Goal: Check status: Check status

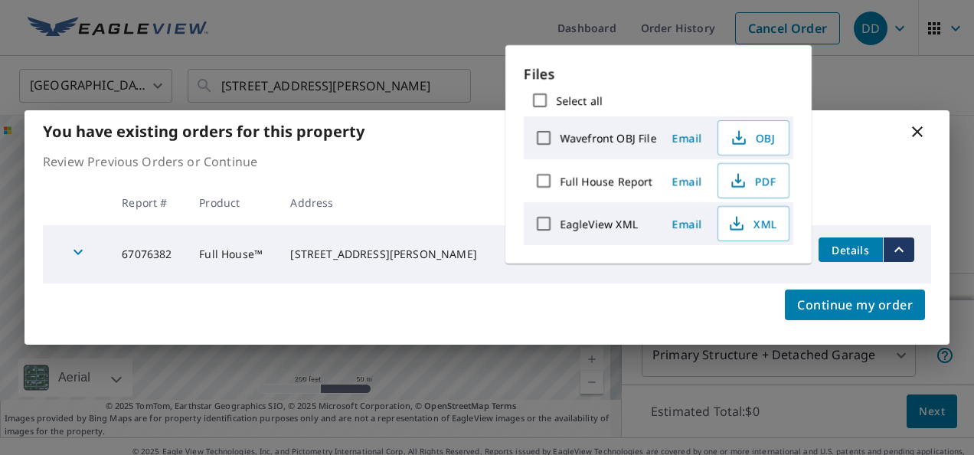
drag, startPoint x: 883, startPoint y: 92, endPoint x: 879, endPoint y: 100, distance: 8.6
click at [883, 92] on div "You have existing orders for this property Review Previous Orders or Continue R…" at bounding box center [487, 227] width 974 height 455
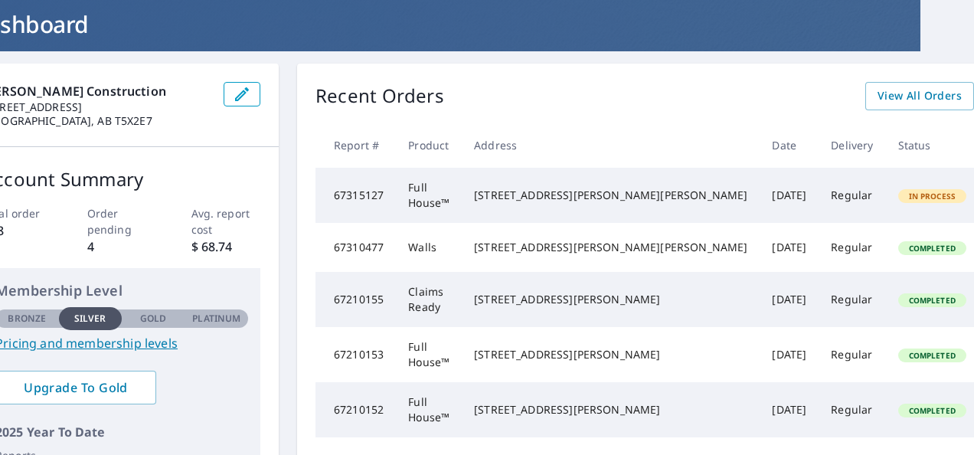
scroll to position [0, 54]
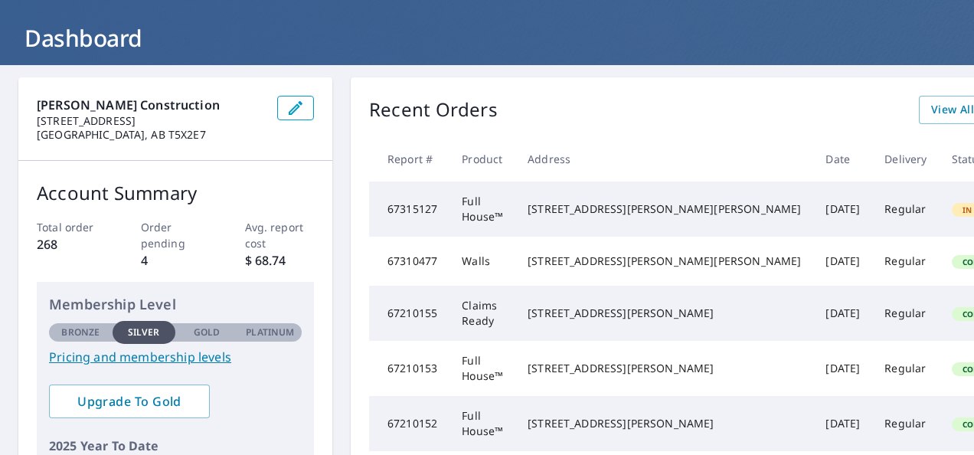
scroll to position [77, 0]
